Goal: Entertainment & Leisure: Consume media (video, audio)

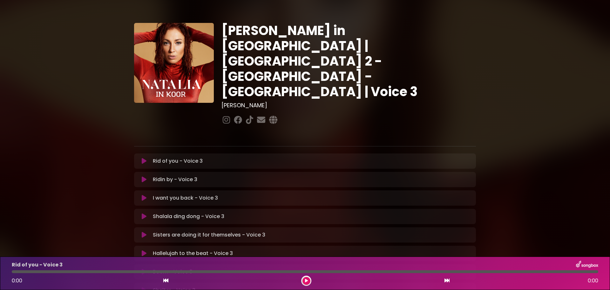
click at [203, 194] on p "I want you back - Voice 3 Loading Track..." at bounding box center [185, 198] width 65 height 8
click at [142, 195] on icon at bounding box center [144, 198] width 5 height 6
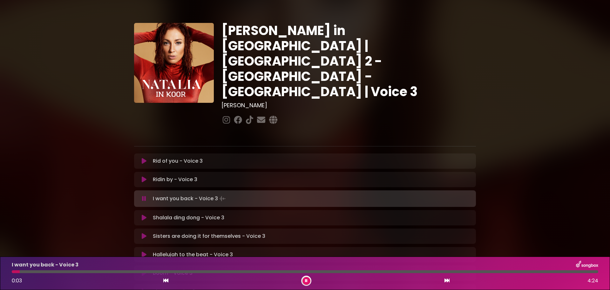
click at [311, 277] on div "0:03 4:24" at bounding box center [305, 280] width 594 height 10
click at [311, 277] on div "0:06 4:24" at bounding box center [305, 280] width 594 height 10
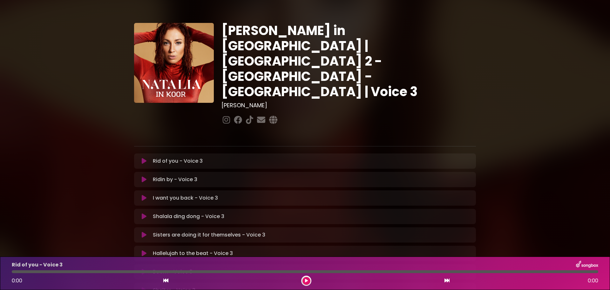
click at [187, 194] on p "I want you back - Voice 3 Loading Track..." at bounding box center [185, 198] width 65 height 8
click at [142, 195] on icon at bounding box center [144, 198] width 5 height 6
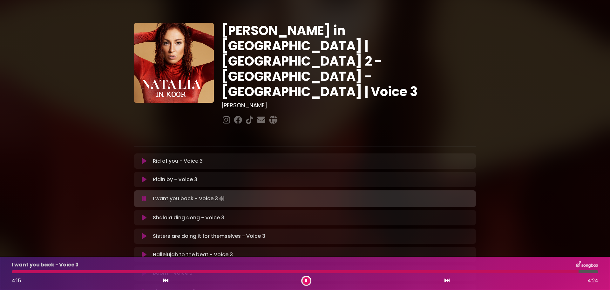
click at [142, 251] on icon at bounding box center [144, 254] width 5 height 6
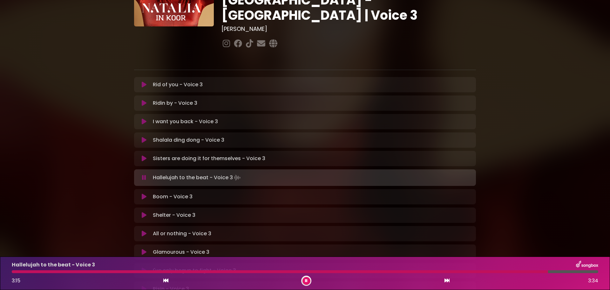
scroll to position [89, 0]
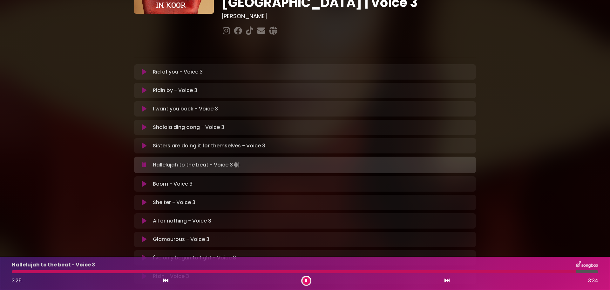
click at [185, 235] on p "Glamourous - Voice 3 Loading Track..." at bounding box center [181, 239] width 57 height 8
click at [142, 236] on icon at bounding box center [144, 239] width 5 height 6
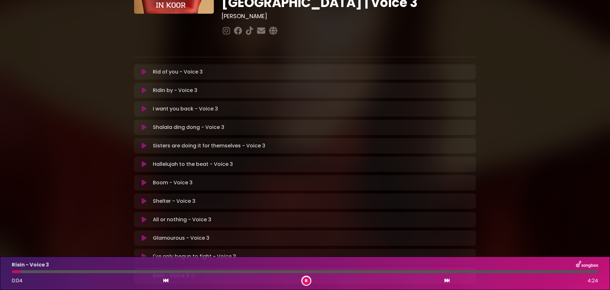
click at [306, 282] on icon at bounding box center [306, 280] width 3 height 4
